Goal: Register for event/course

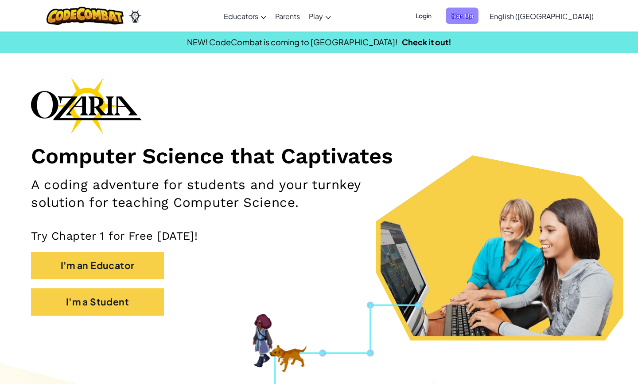
click at [354, 20] on span "Sign Up" at bounding box center [462, 16] width 33 height 16
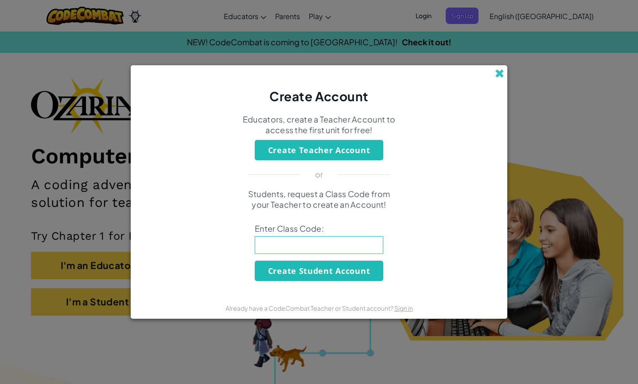
click at [354, 69] on span at bounding box center [499, 73] width 9 height 9
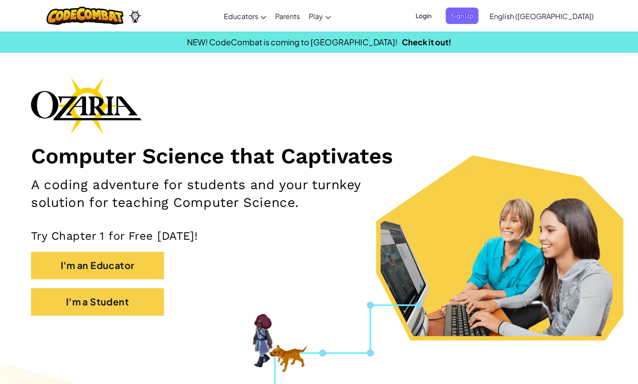
click at [354, 20] on span "Login" at bounding box center [424, 16] width 27 height 16
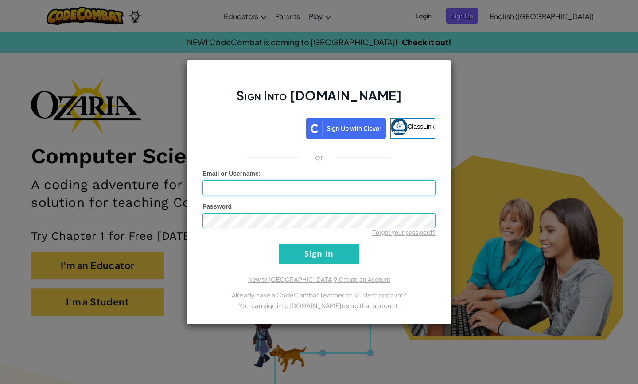
click at [313, 195] on input "Email or Username :" at bounding box center [319, 187] width 233 height 15
type input "i"
type input "al07212863@tecmilenio.mx"
click at [323, 249] on input "Sign In" at bounding box center [319, 253] width 81 height 20
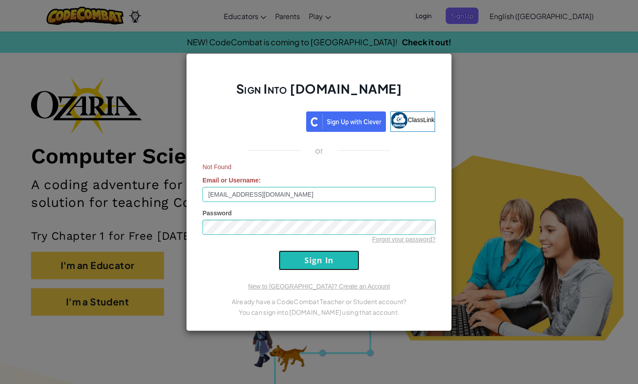
click at [323, 260] on input "Sign In" at bounding box center [319, 260] width 81 height 20
click at [354, 133] on div "Sign Into Ozaria.com ClassLink or Not Found Email or Username : al07212863@tecm…" at bounding box center [319, 192] width 638 height 384
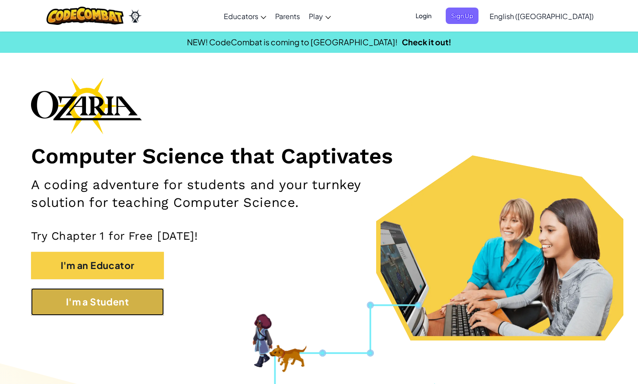
click at [106, 265] on button "I'm a Student" at bounding box center [97, 301] width 133 height 27
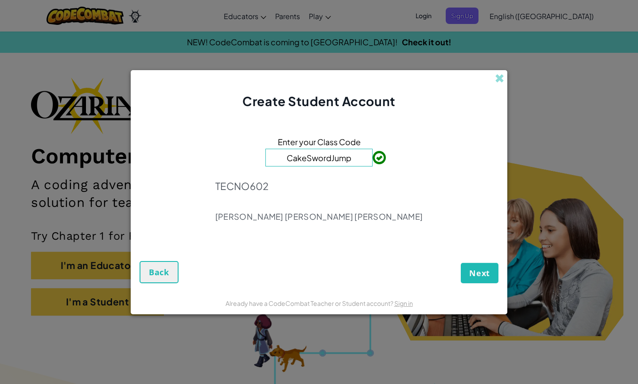
type input "CakeSwordJump"
click at [325, 168] on div "Enter your Class Code CakeSwordJump TECNO602 Santamaría Pallares Blanca Esthela" at bounding box center [319, 181] width 359 height 125
click at [354, 265] on span "Next" at bounding box center [480, 272] width 21 height 11
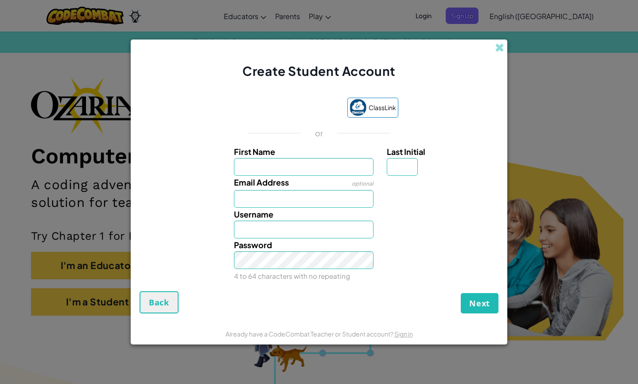
click at [287, 167] on input "First Name" at bounding box center [304, 167] width 140 height 18
click at [271, 169] on input "First Name" at bounding box center [304, 167] width 140 height 18
type input "i"
type input "Iker Guillen"
click at [354, 170] on input "Last Initial" at bounding box center [402, 167] width 31 height 18
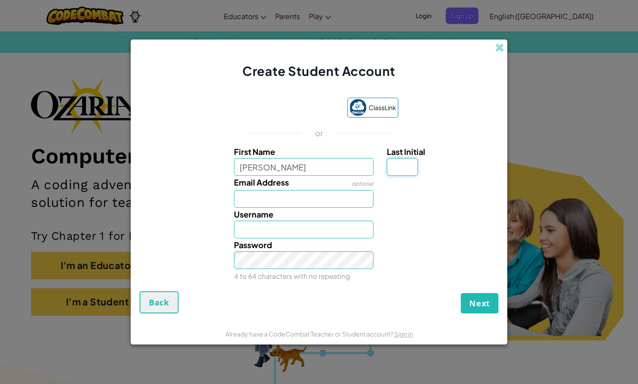
type input "Iker Guillen"
type input "G"
type input "Iker GuillenG"
click at [305, 192] on input "Email Address" at bounding box center [304, 199] width 140 height 18
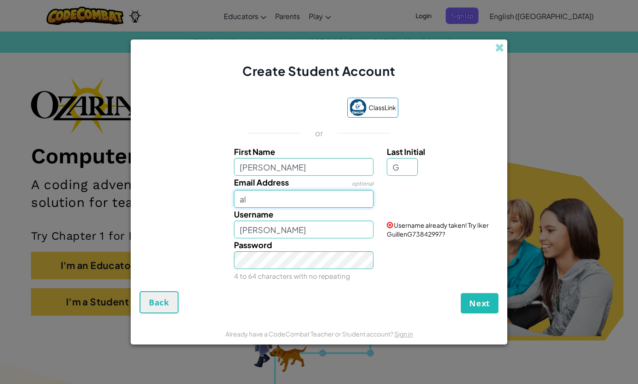
type input "al07212863@tecmilenio.mx"
click at [303, 226] on input "Iker GuillenG" at bounding box center [304, 229] width 140 height 18
type input "Iker2107"
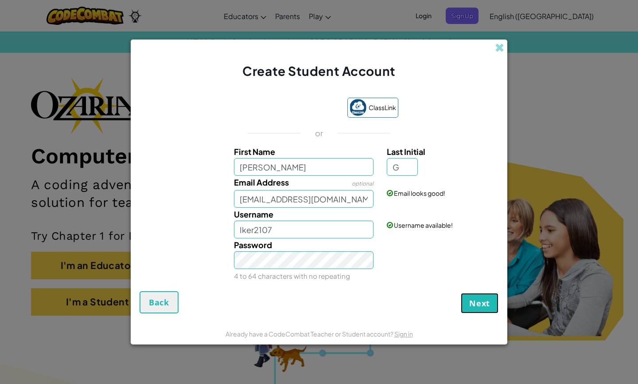
click at [354, 265] on span "Next" at bounding box center [480, 303] width 21 height 11
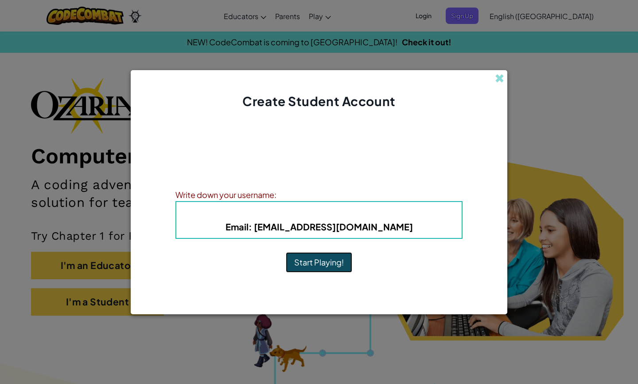
click at [324, 265] on button "Start Playing!" at bounding box center [319, 262] width 67 height 20
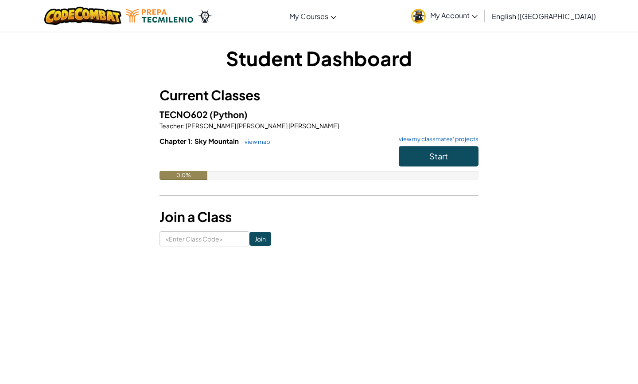
click at [552, 12] on span "English ([GEOGRAPHIC_DATA])" at bounding box center [544, 16] width 104 height 9
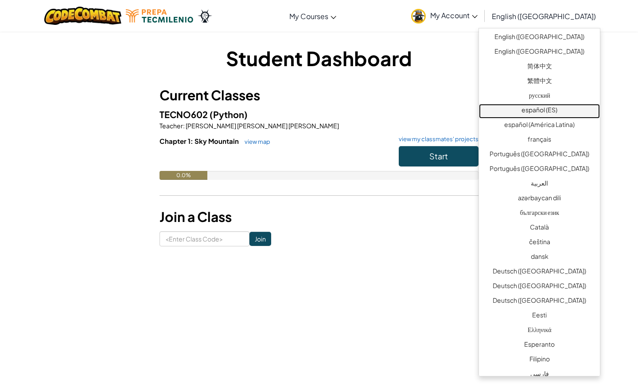
click at [538, 106] on link "español (ES)" at bounding box center [539, 111] width 121 height 15
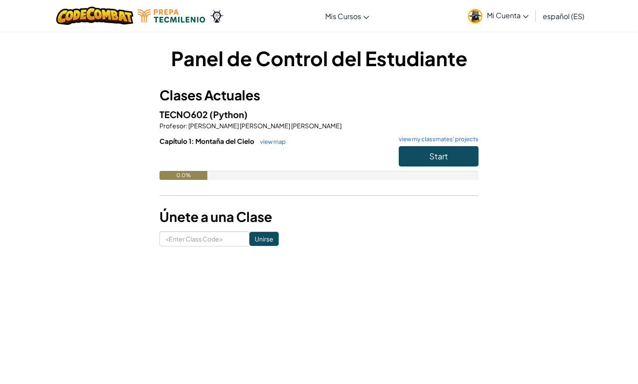
click at [359, 94] on h3 "Clases Actuales" at bounding box center [319, 95] width 319 height 20
click at [463, 156] on button "Start" at bounding box center [439, 156] width 80 height 20
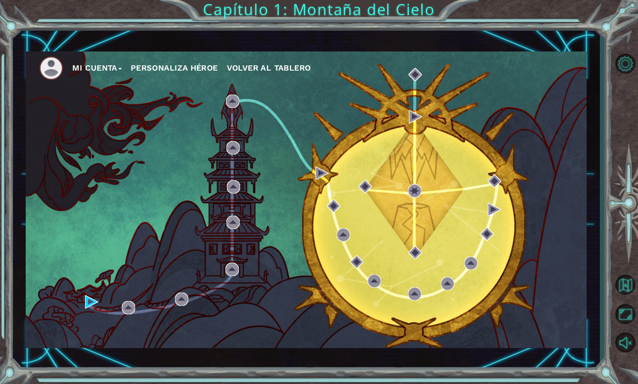
click at [300, 67] on span "Volver al Tablero" at bounding box center [269, 67] width 84 height 9
